Goal: Task Accomplishment & Management: Use online tool/utility

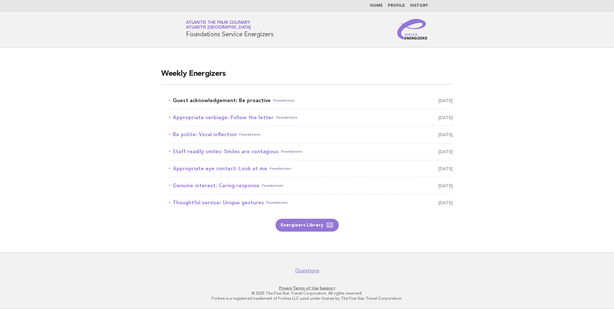
click at [220, 100] on link "Guest acknowledgement: Be proactive Foundations August 22" at bounding box center [311, 100] width 284 height 9
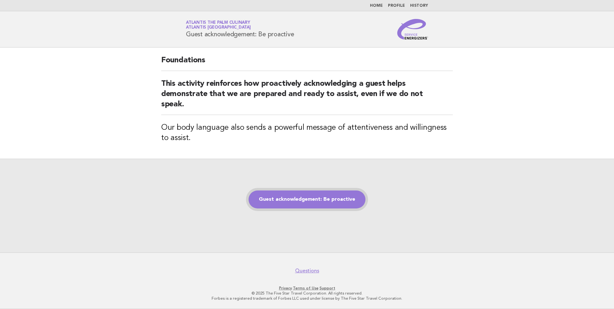
click at [299, 196] on link "Guest acknowledgement: Be proactive" at bounding box center [307, 199] width 117 height 18
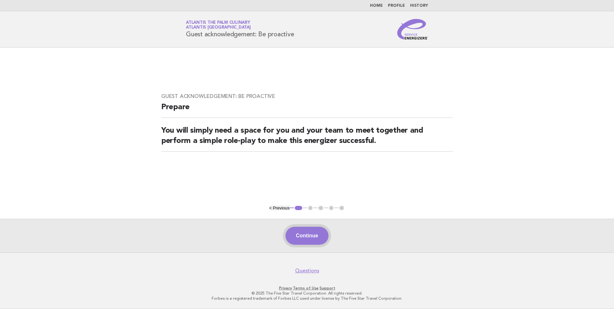
click at [307, 238] on button "Continue" at bounding box center [306, 236] width 43 height 18
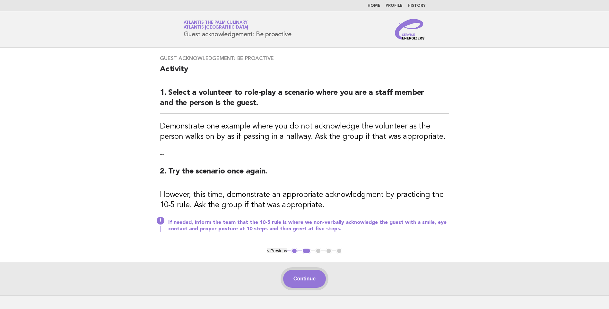
click at [306, 277] on button "Continue" at bounding box center [304, 279] width 43 height 18
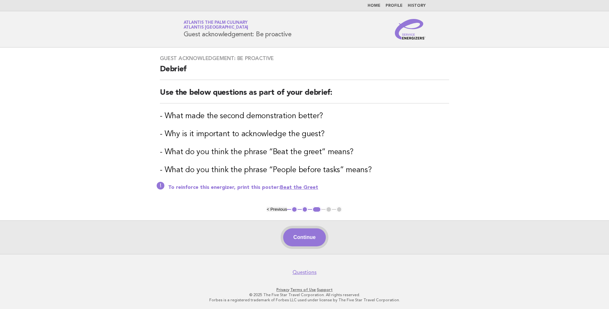
click at [301, 240] on button "Continue" at bounding box center [304, 237] width 43 height 18
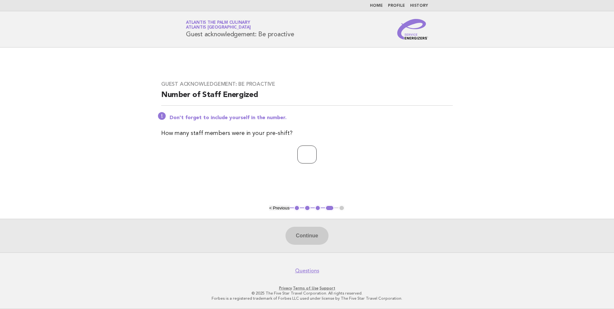
click at [303, 156] on input "number" at bounding box center [306, 154] width 19 height 18
type input "**"
click at [304, 236] on button "Continue" at bounding box center [306, 236] width 43 height 18
